Goal: Information Seeking & Learning: Check status

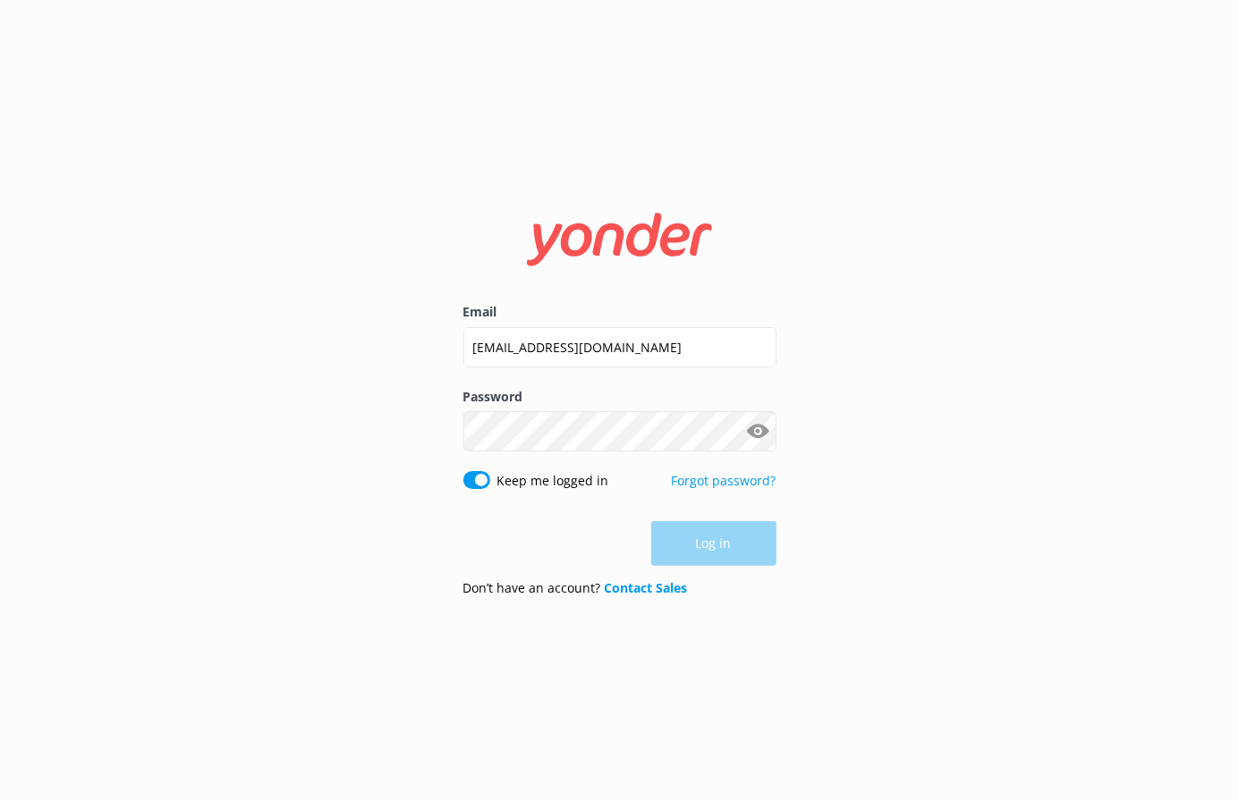
click at [717, 554] on button "Log in" at bounding box center [713, 543] width 125 height 45
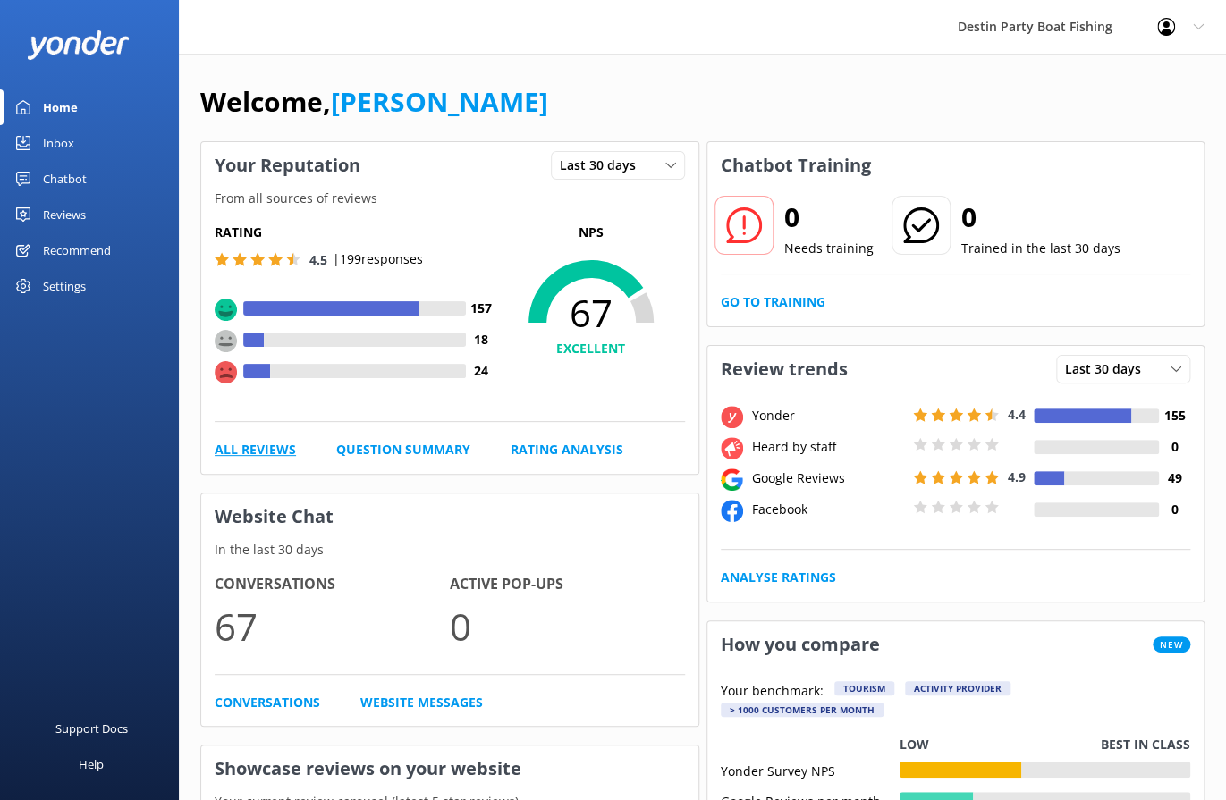
click at [262, 460] on link "All Reviews" at bounding box center [255, 450] width 81 height 20
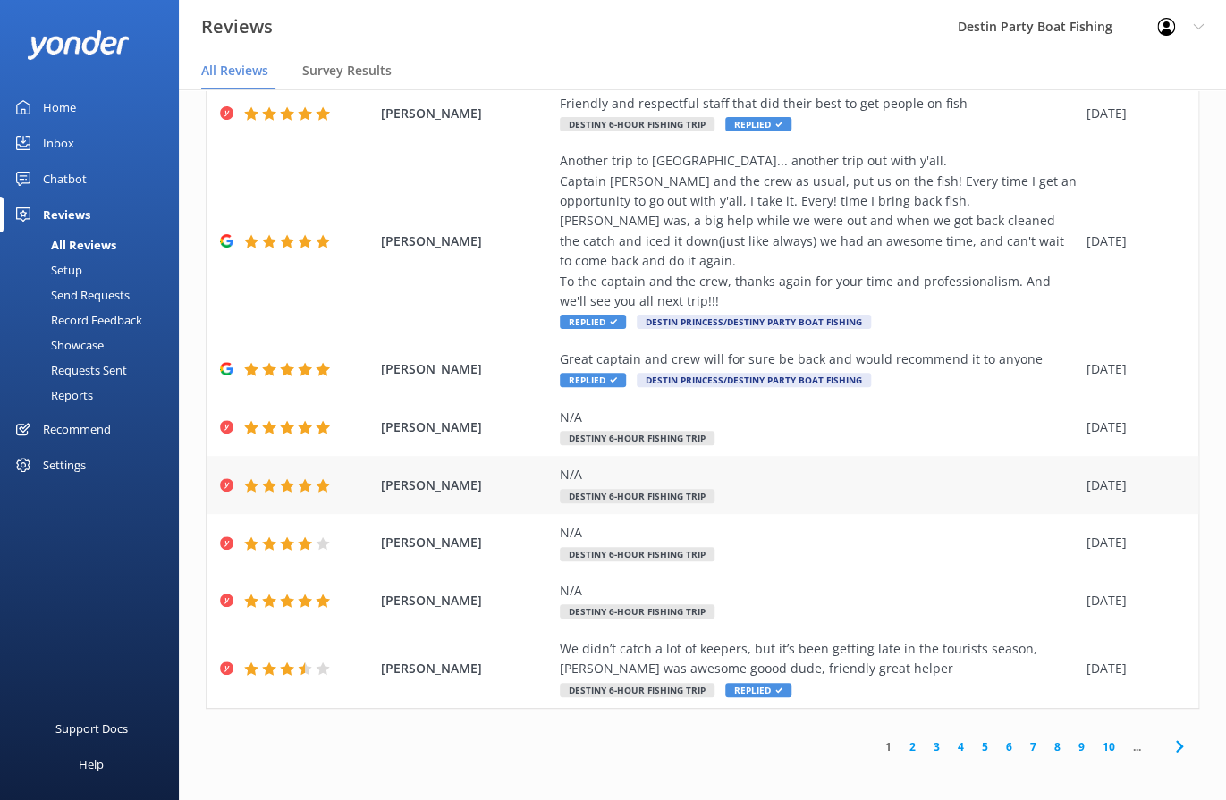
scroll to position [36, 0]
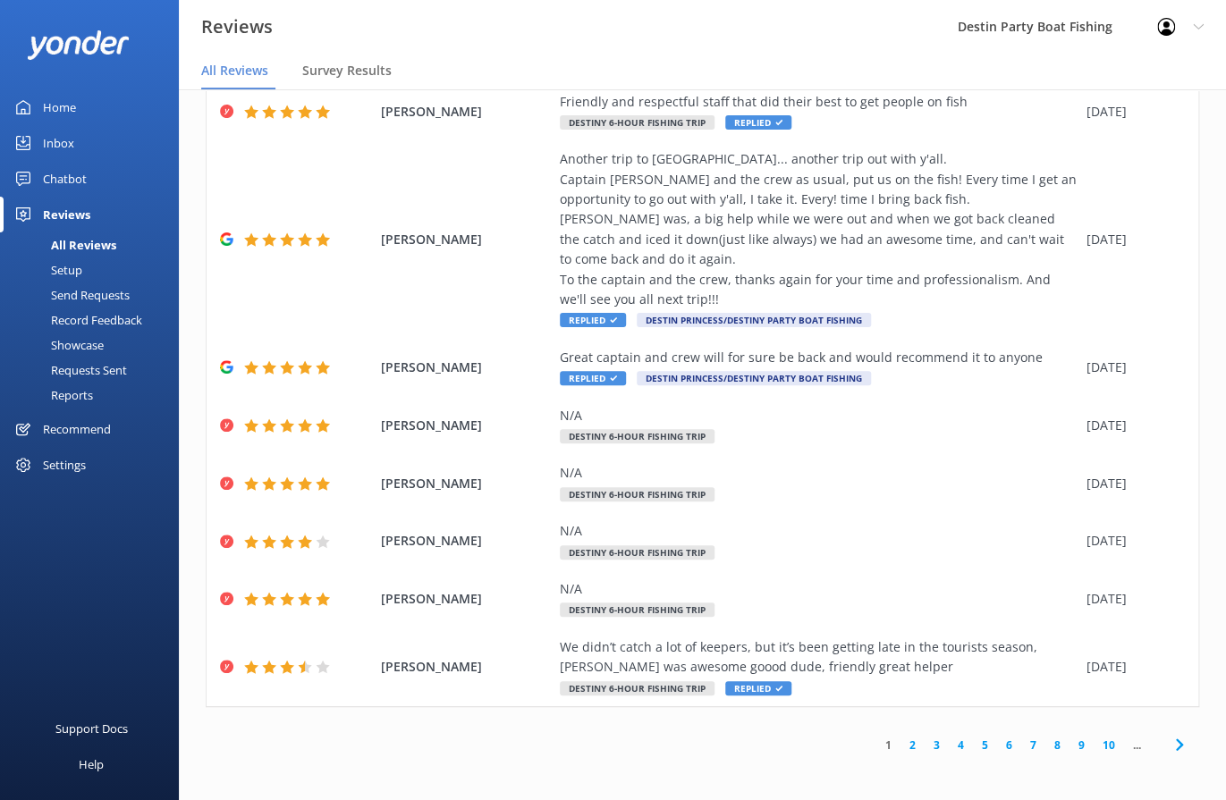
click at [900, 745] on link "2" at bounding box center [912, 745] width 24 height 17
